Goal: Share content: Share content

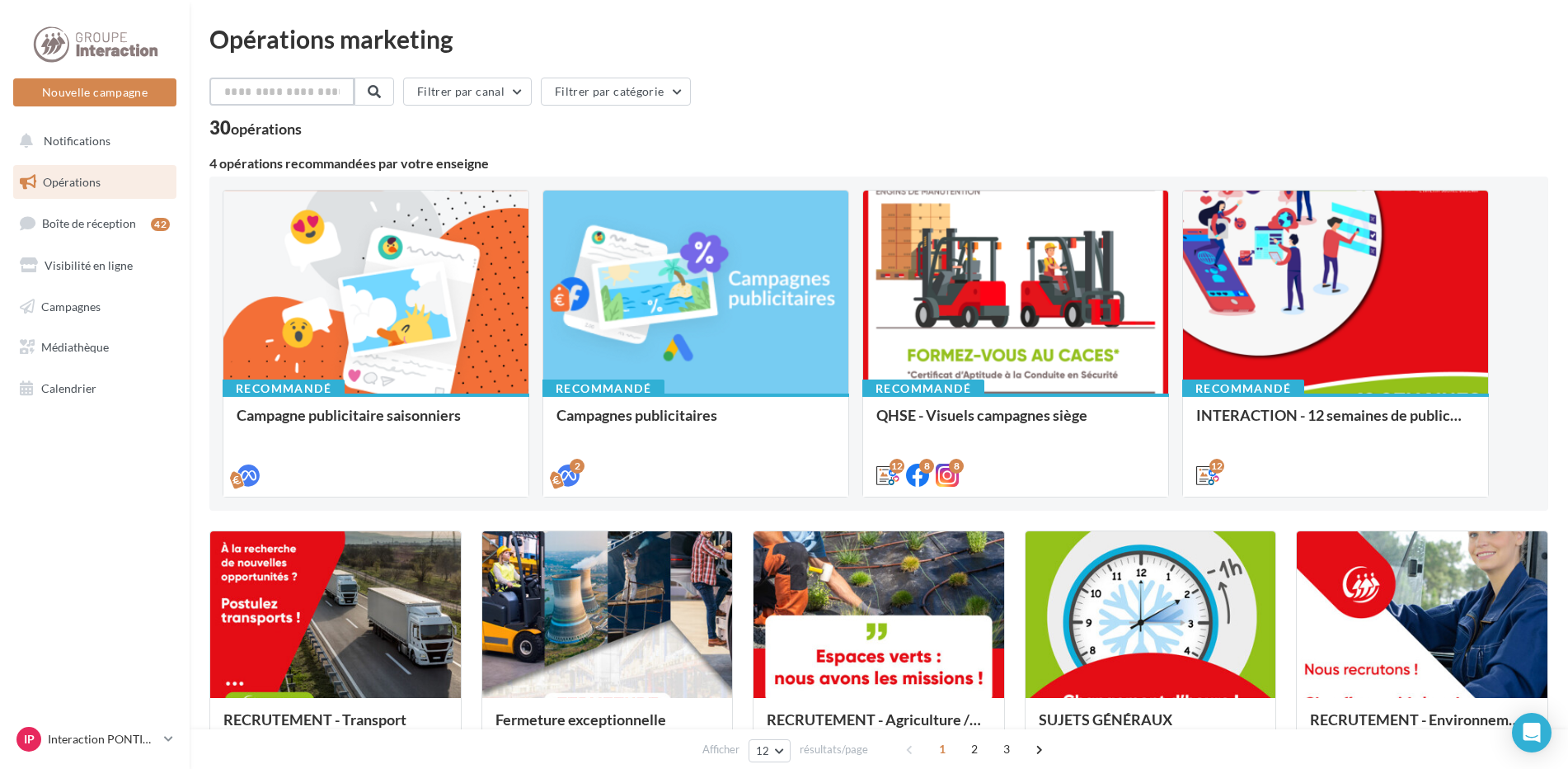
click at [291, 91] on input "text" at bounding box center [282, 91] width 145 height 28
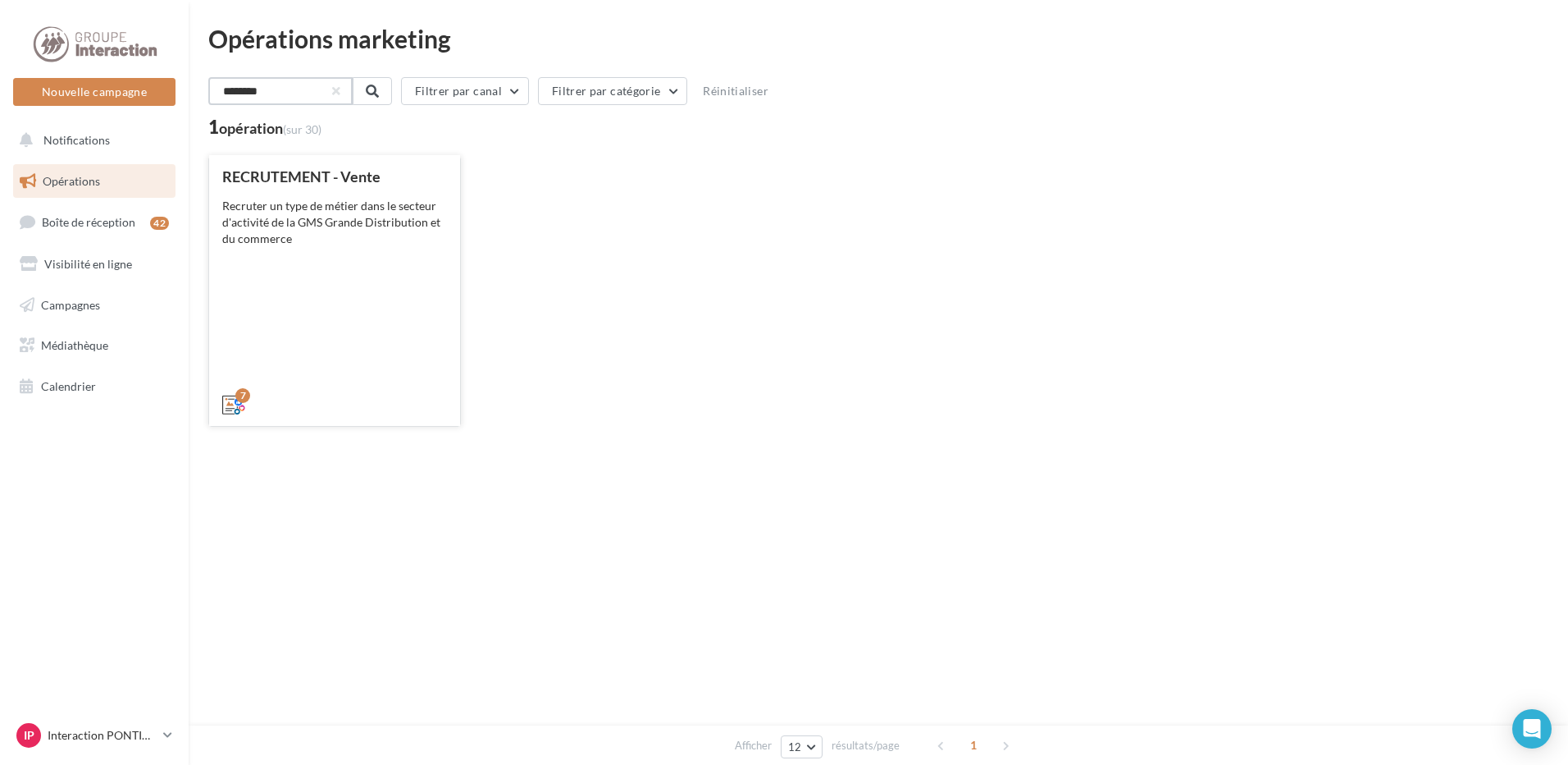
type input "********"
click at [383, 236] on div "Recruter un type de métier dans le secteur d'activité de la GMS Grande Distribu…" at bounding box center [334, 222] width 225 height 49
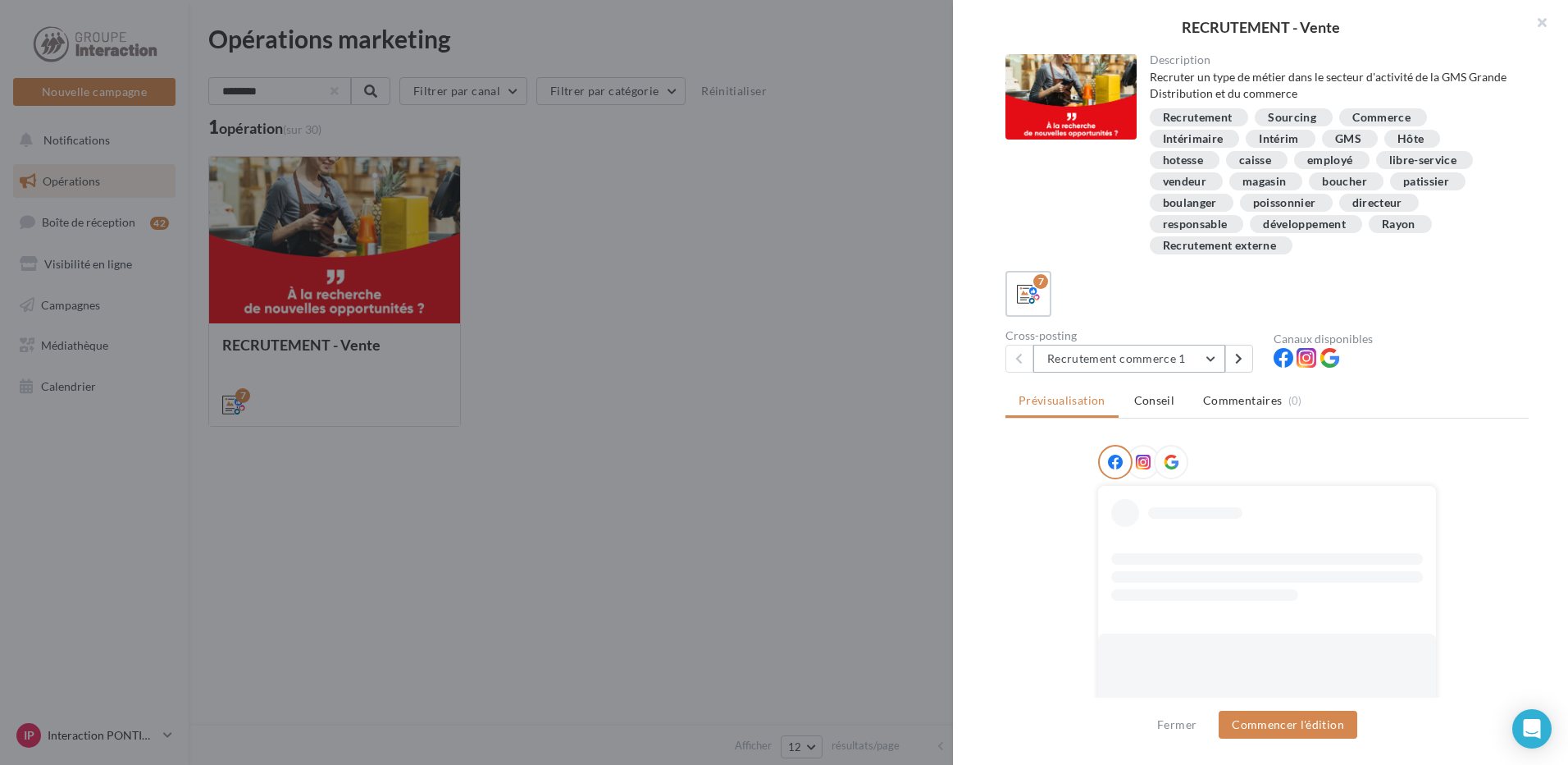
click at [1212, 354] on button "Recrutement commerce 1" at bounding box center [1129, 358] width 192 height 28
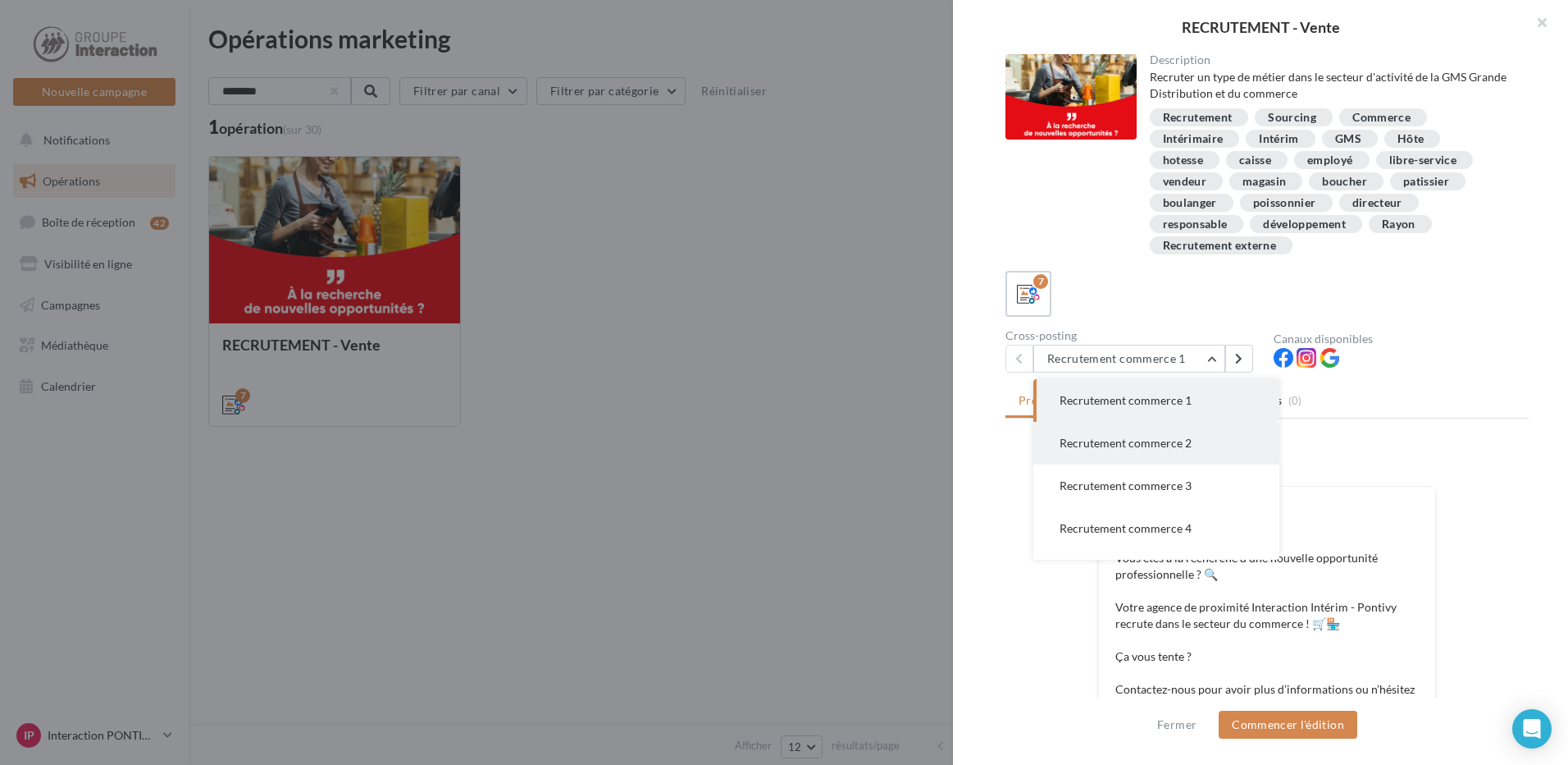
click at [1183, 444] on span "Recrutement commerce 2" at bounding box center [1126, 443] width 132 height 14
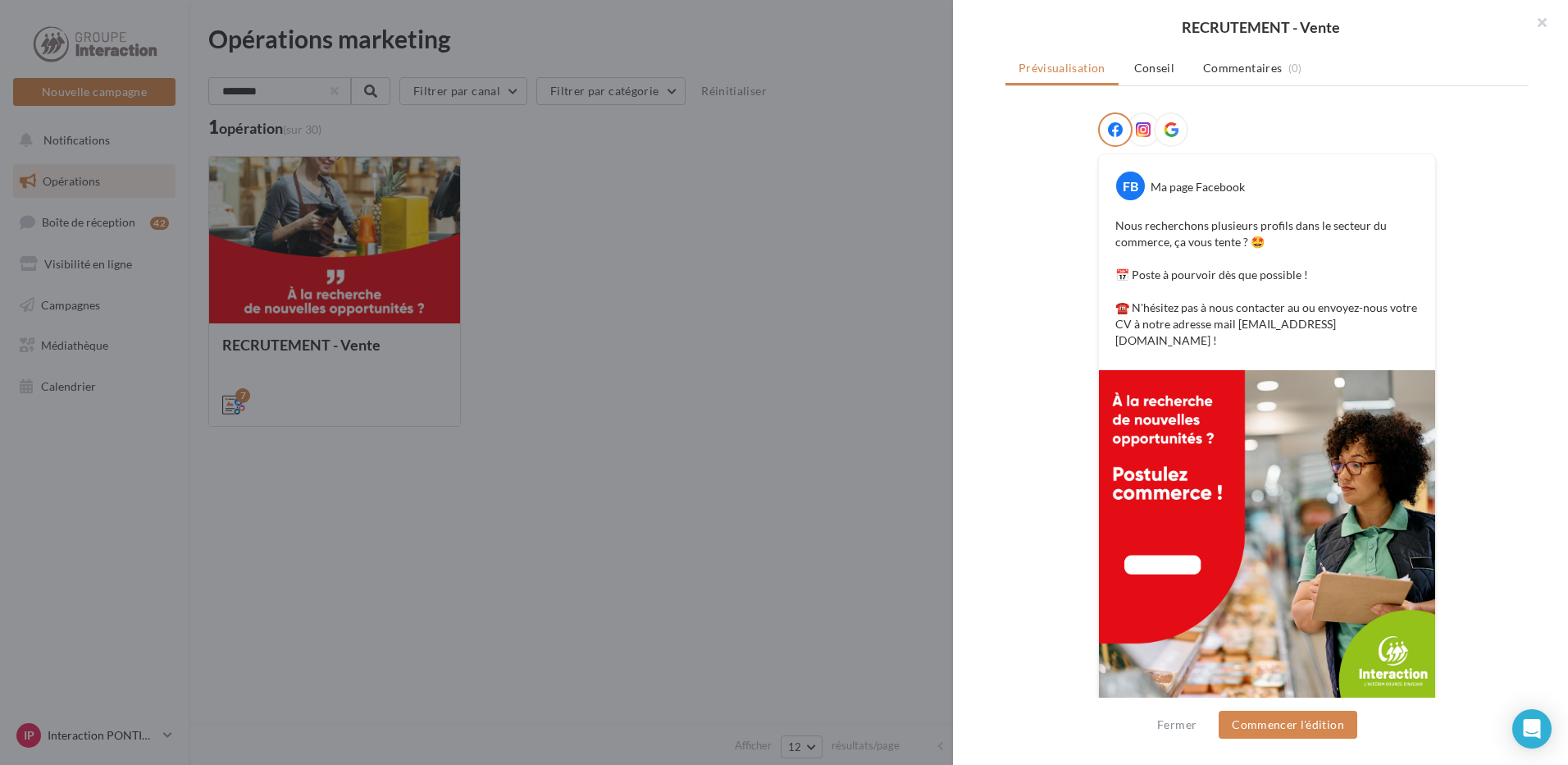
scroll to position [168, 0]
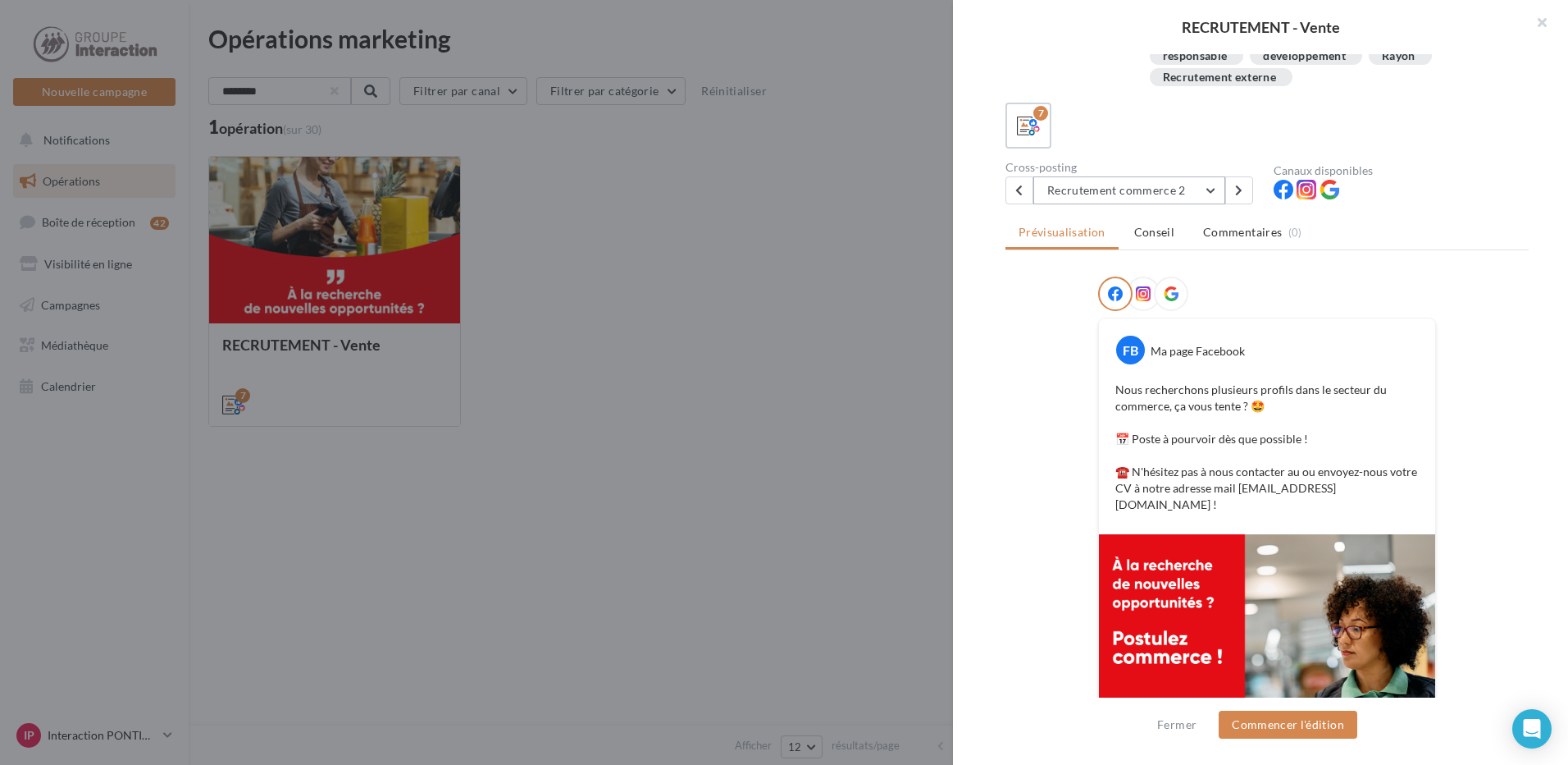
click at [1209, 193] on button "Recrutement commerce 2" at bounding box center [1129, 190] width 192 height 28
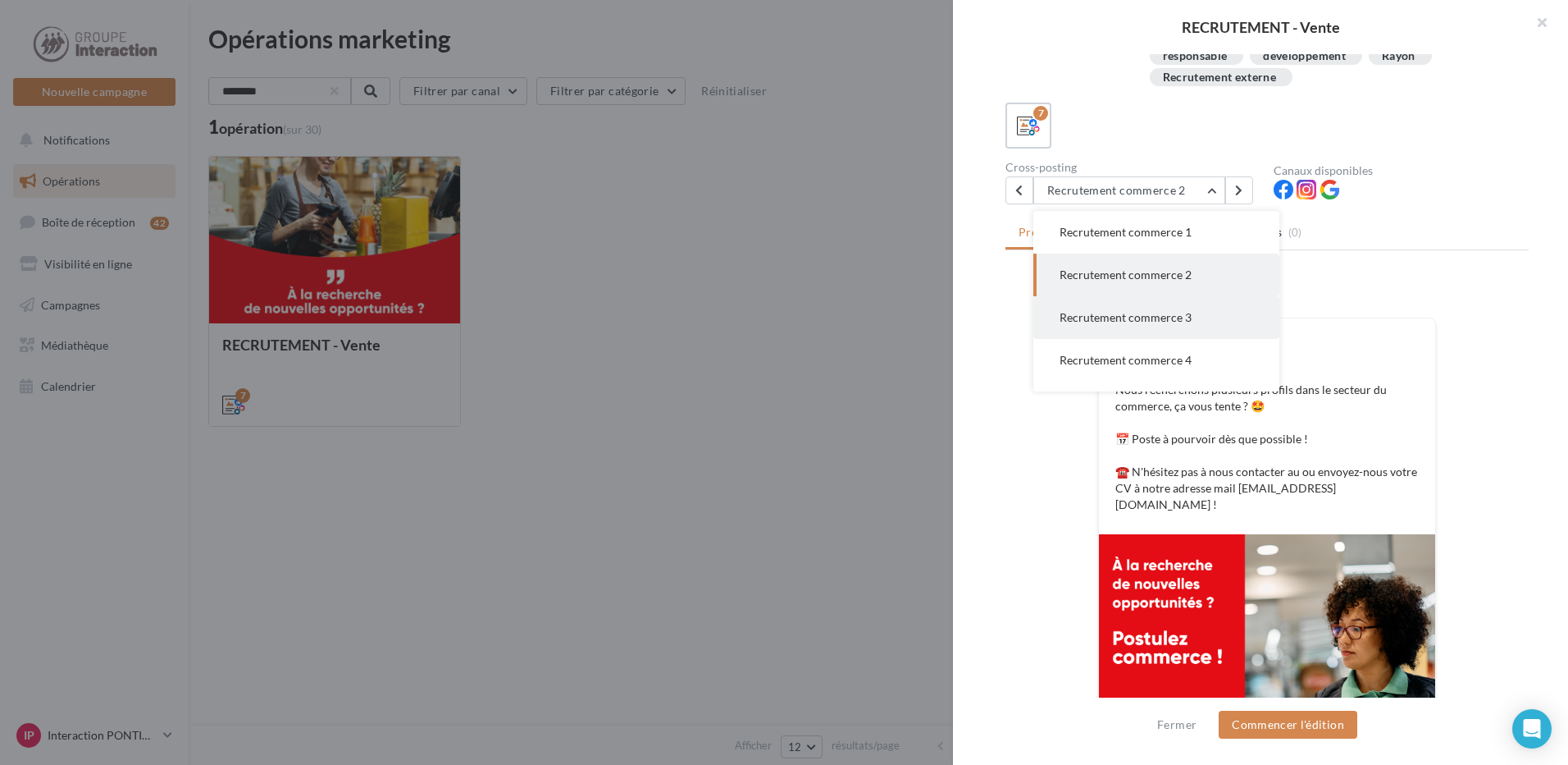
click at [1165, 330] on button "Recrutement commerce 3" at bounding box center [1156, 317] width 246 height 42
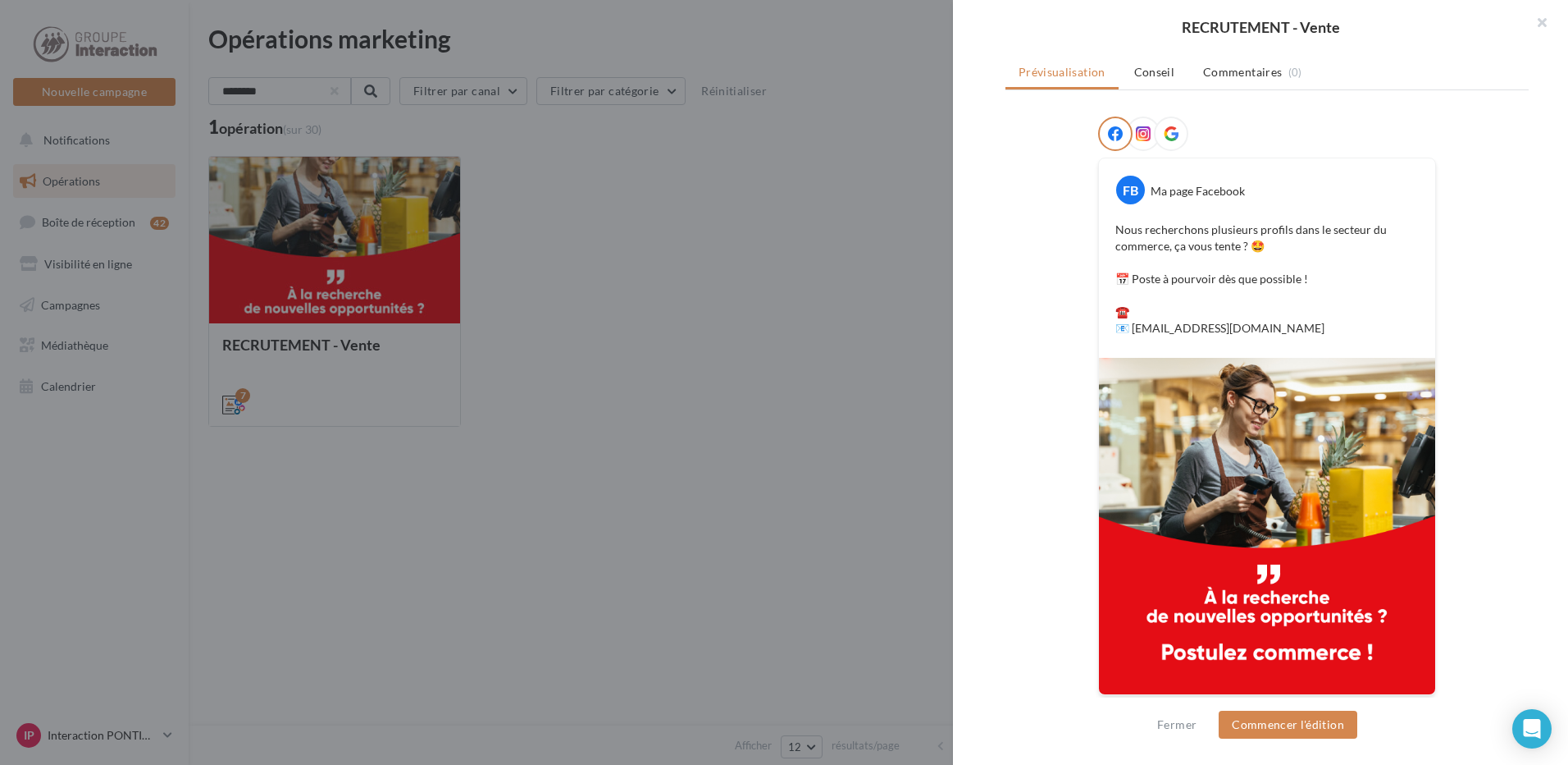
scroll to position [165, 0]
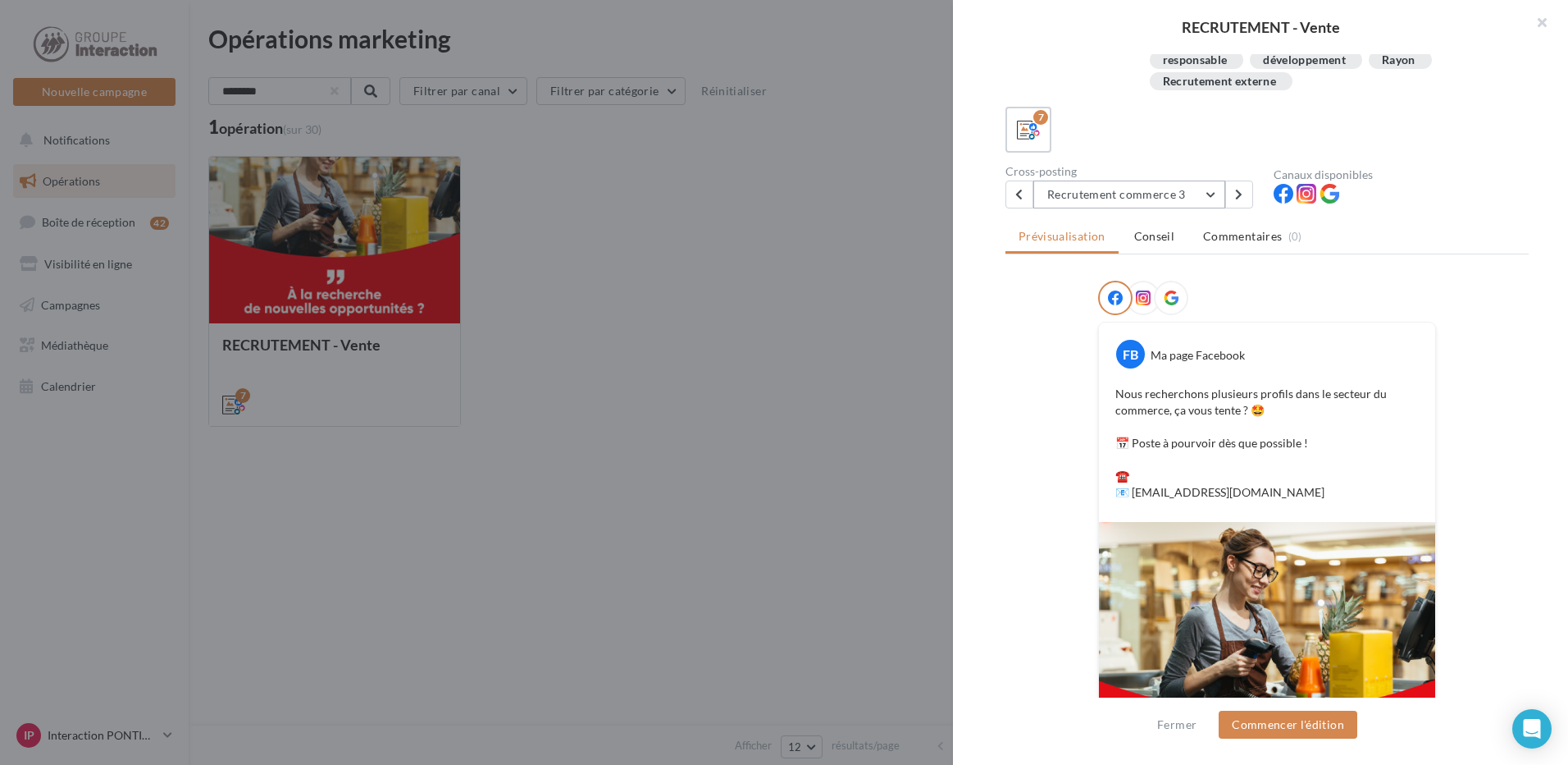
click at [1212, 188] on button "Recrutement commerce 3" at bounding box center [1129, 194] width 192 height 28
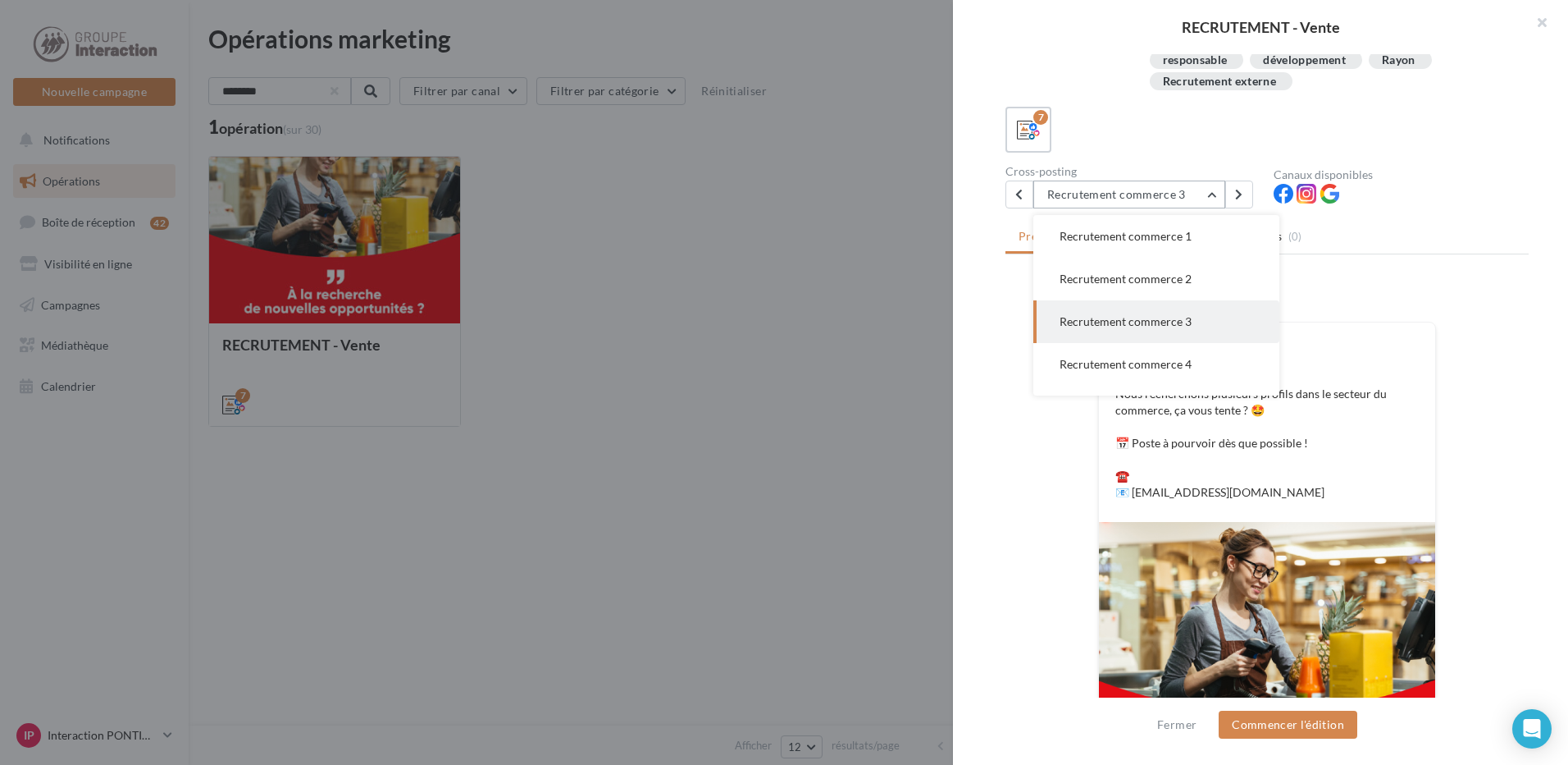
scroll to position [42, 0]
click at [1469, 270] on div "Prévisualisation Conseil Commentaires (0) FB Ma page Facebook Nous recherchons …" at bounding box center [1266, 444] width 523 height 446
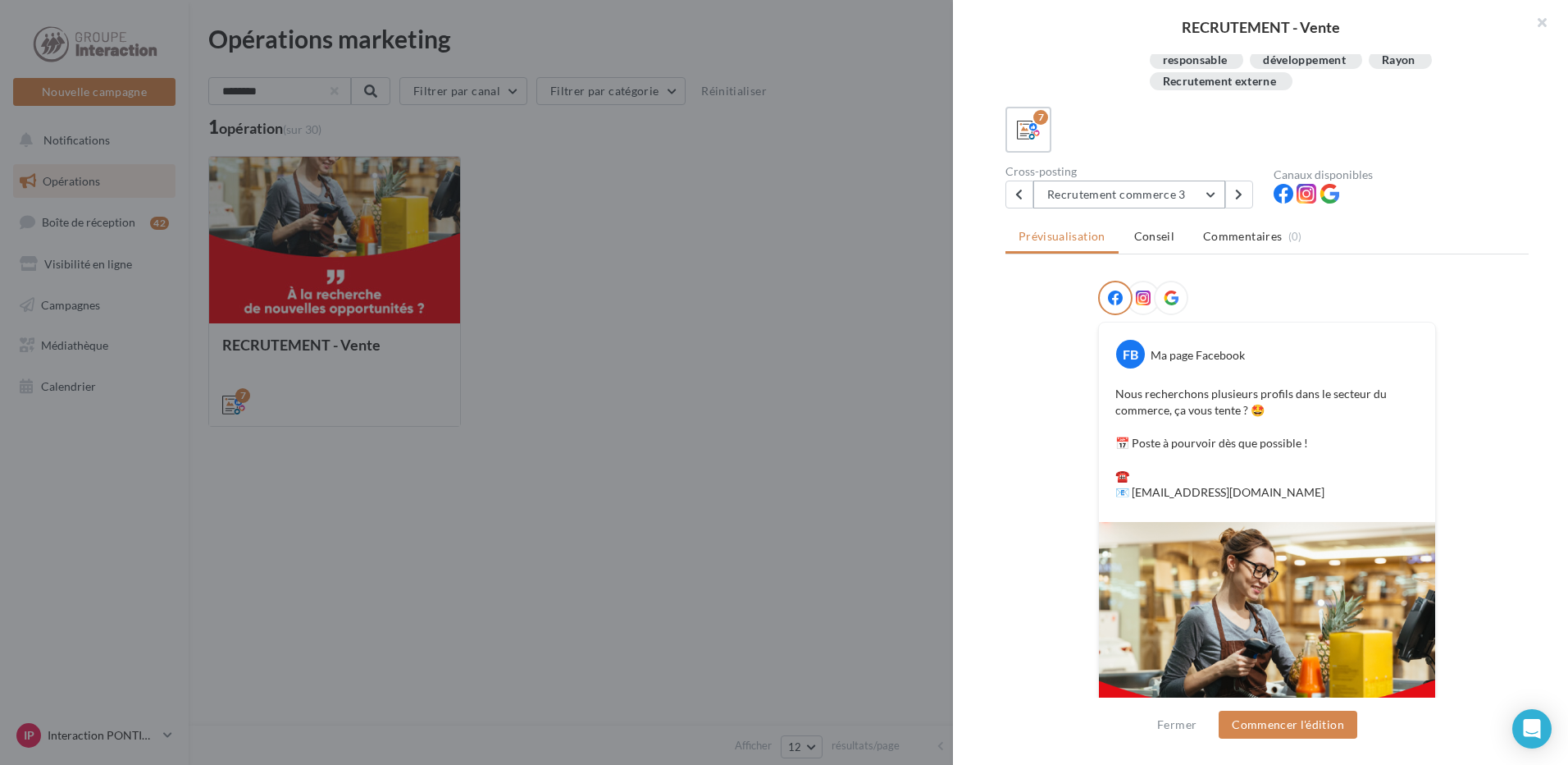
click at [1208, 191] on button "Recrutement commerce 3" at bounding box center [1129, 194] width 192 height 28
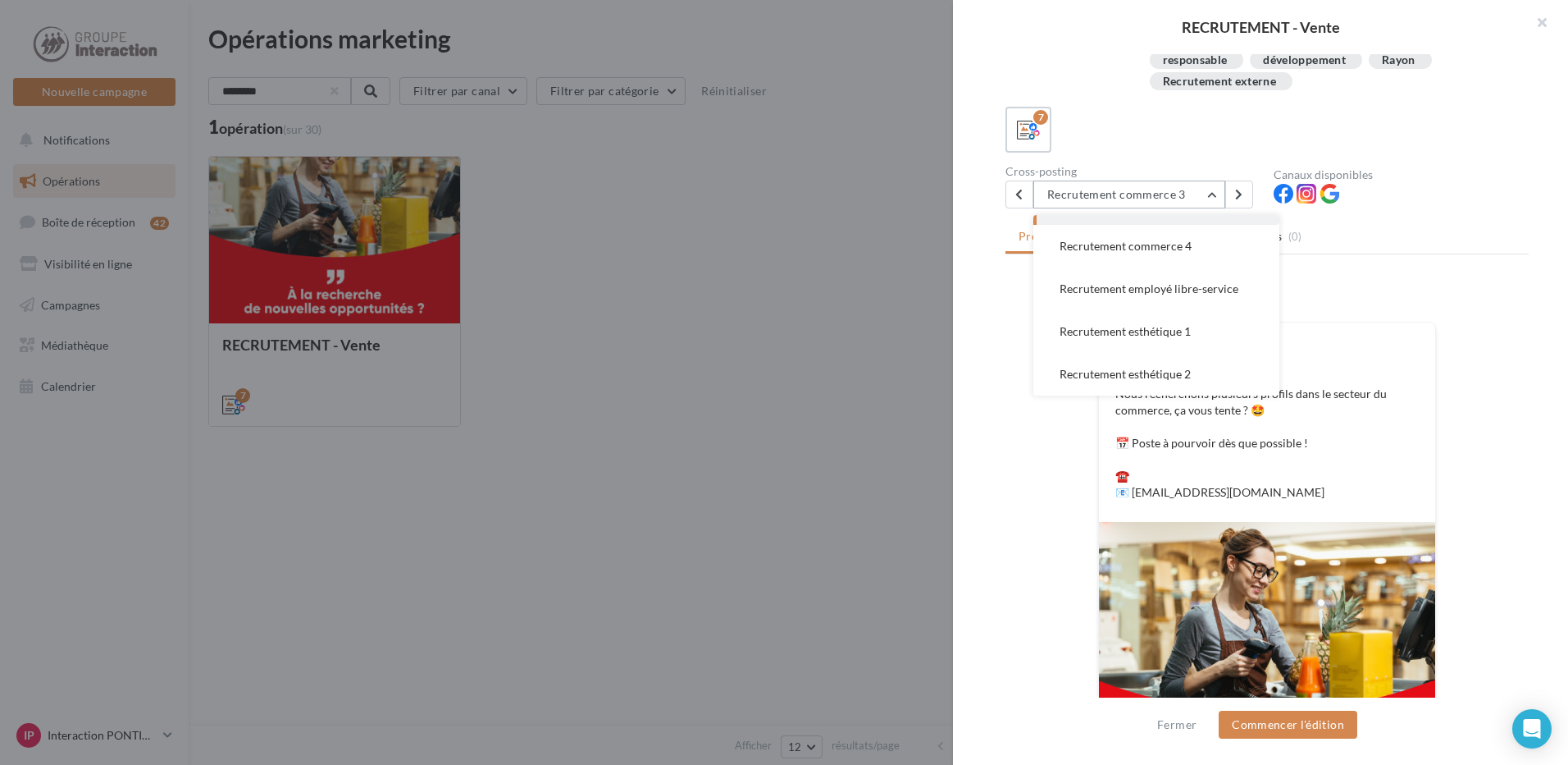
scroll to position [328, 0]
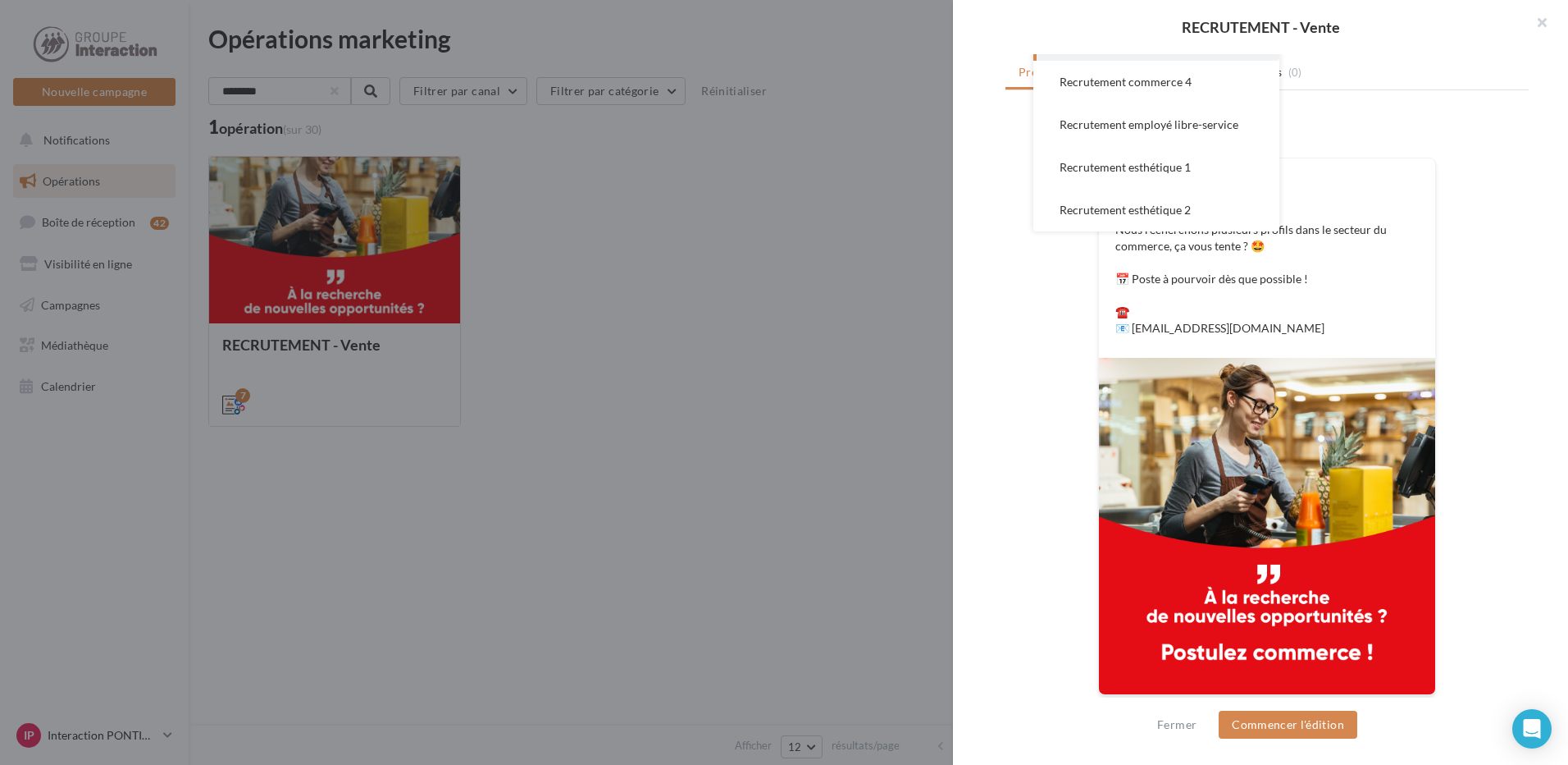
click at [1515, 221] on div "FB Ma page Facebook Nous recherchons plusieurs profils dans le secteur du comme…" at bounding box center [1266, 416] width 523 height 600
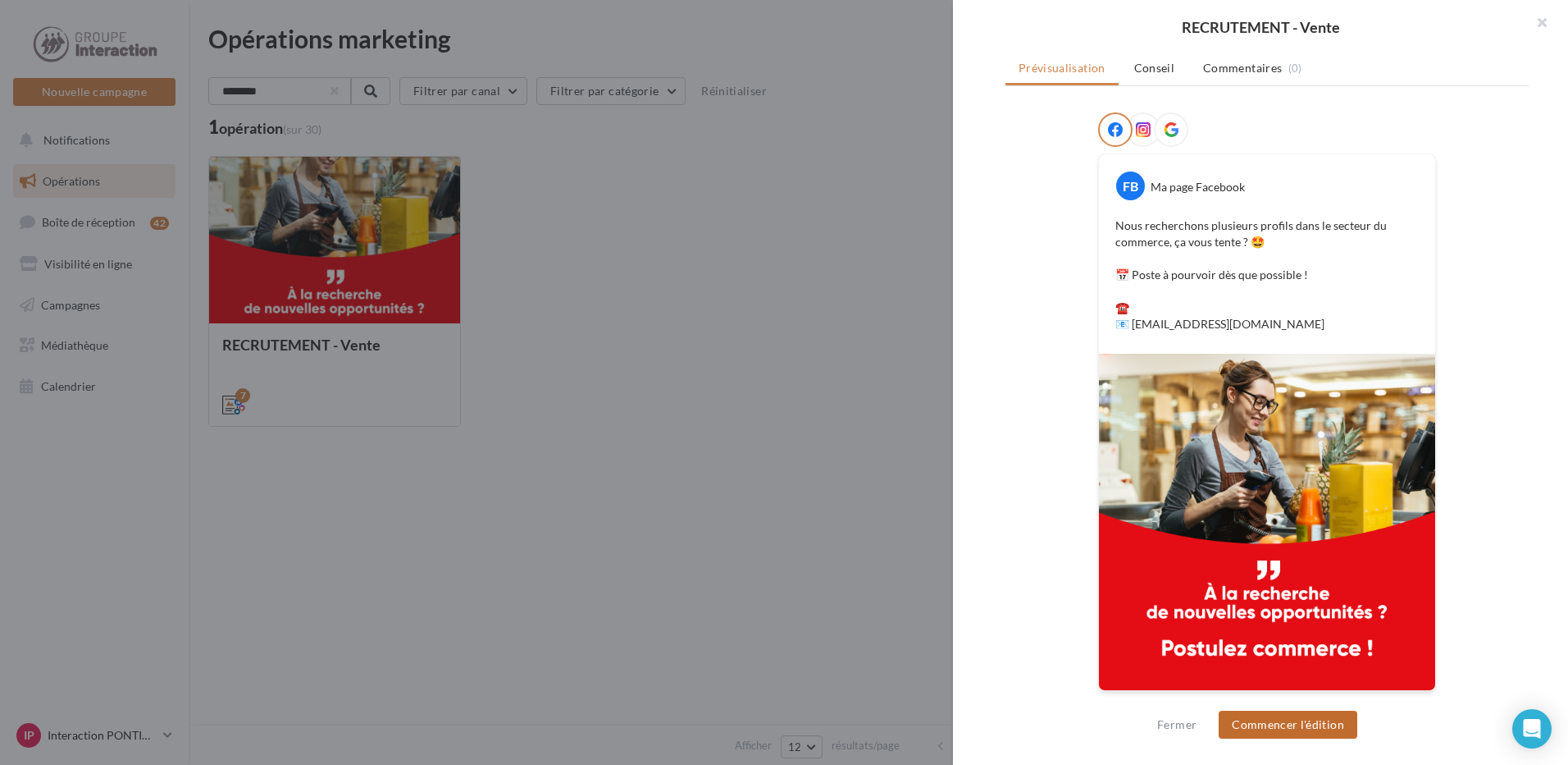
click at [1277, 723] on button "Commencer l'édition" at bounding box center [1288, 724] width 139 height 28
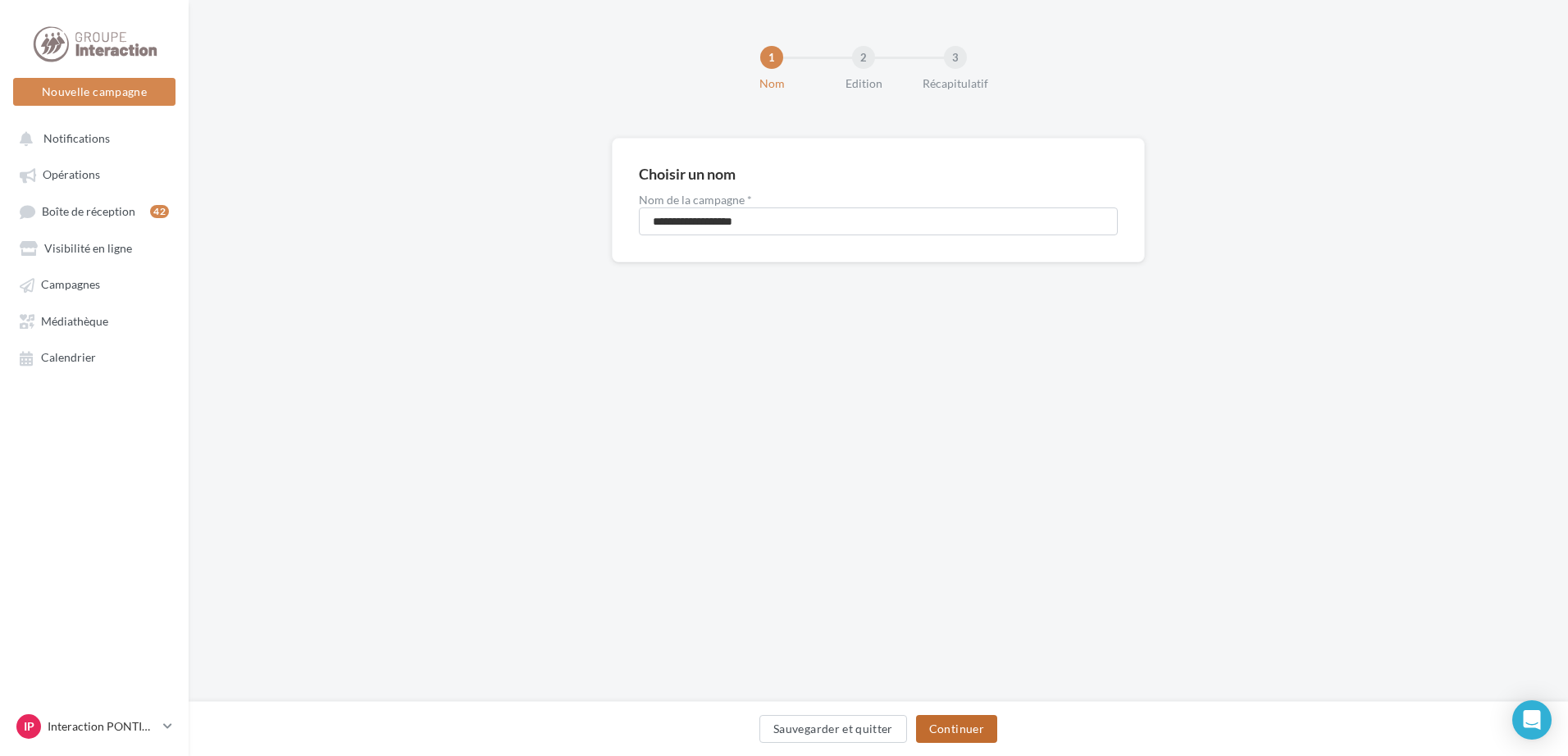
click at [976, 722] on button "Continuer" at bounding box center [957, 729] width 81 height 28
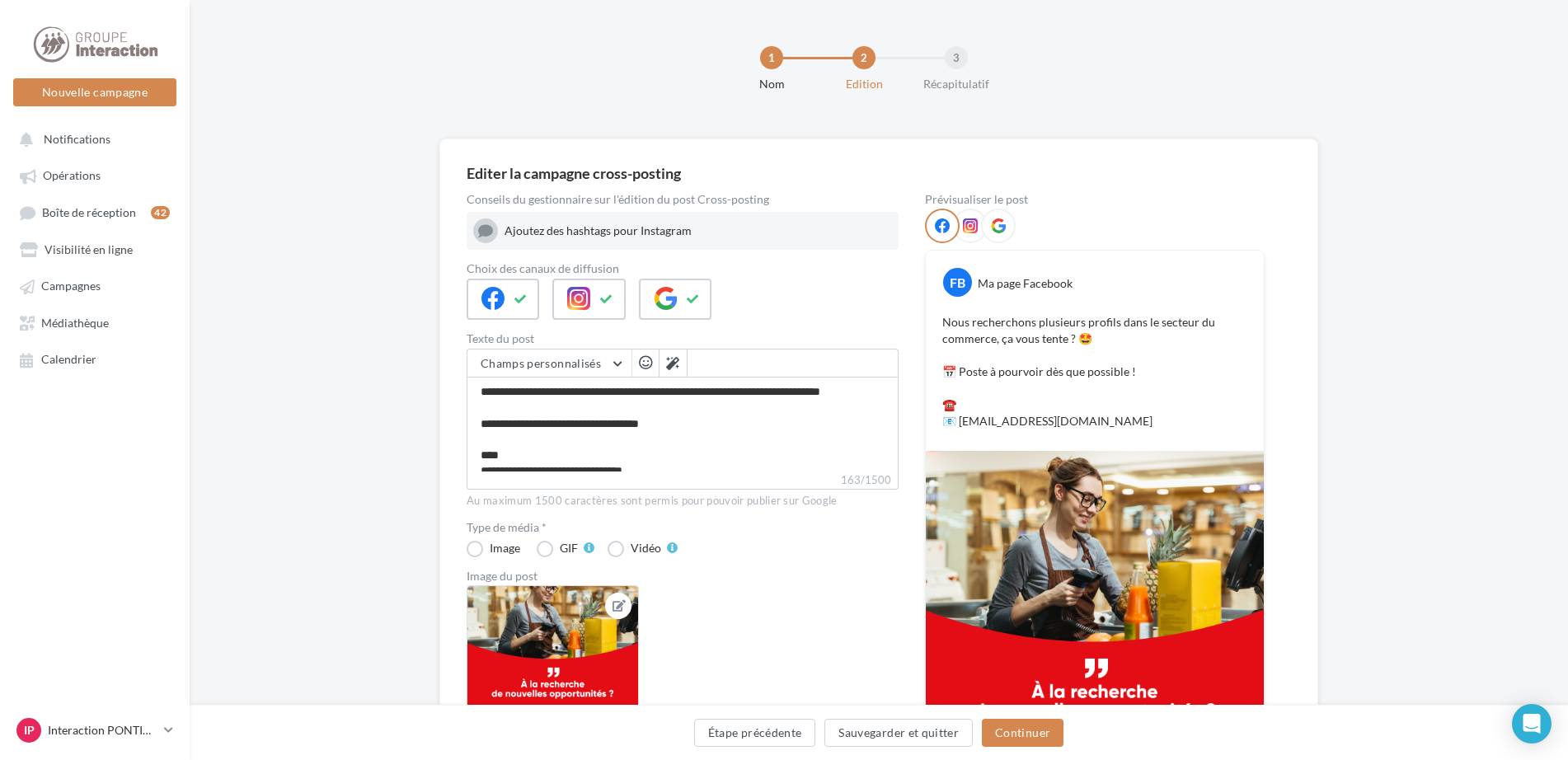
click at [623, 602] on icon at bounding box center [619, 606] width 13 height 12
